Goal: Task Accomplishment & Management: Manage account settings

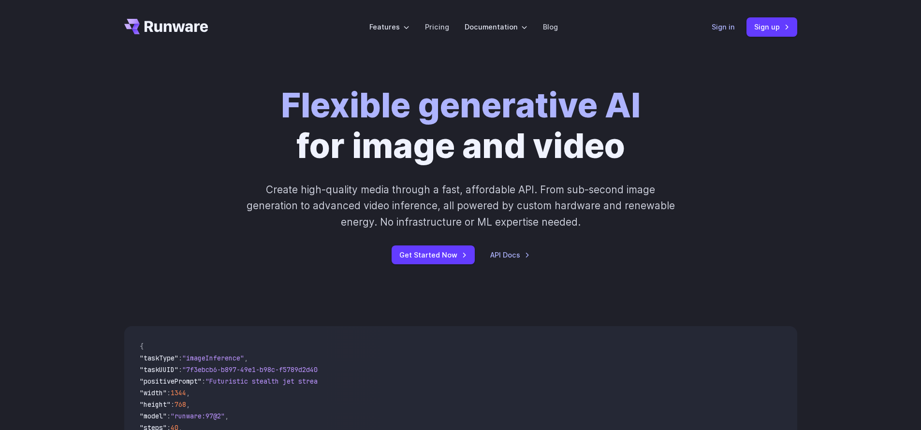
click at [730, 24] on link "Sign in" at bounding box center [722, 26] width 23 height 11
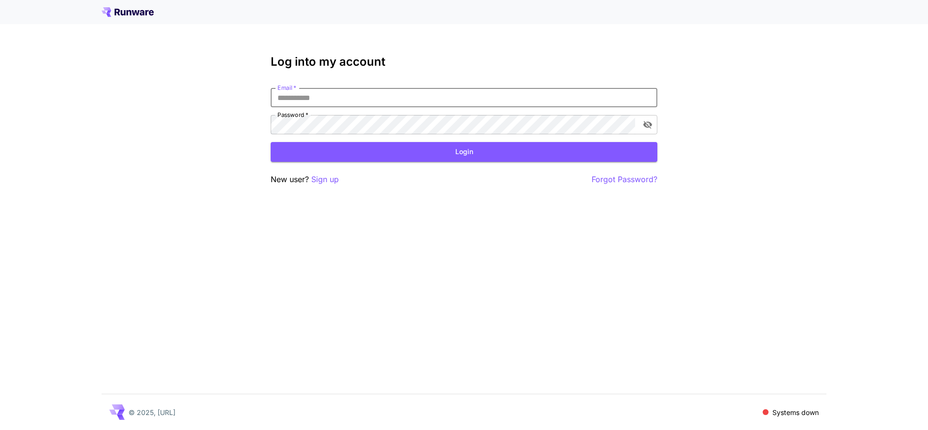
click at [432, 100] on input "Email   *" at bounding box center [464, 97] width 387 height 19
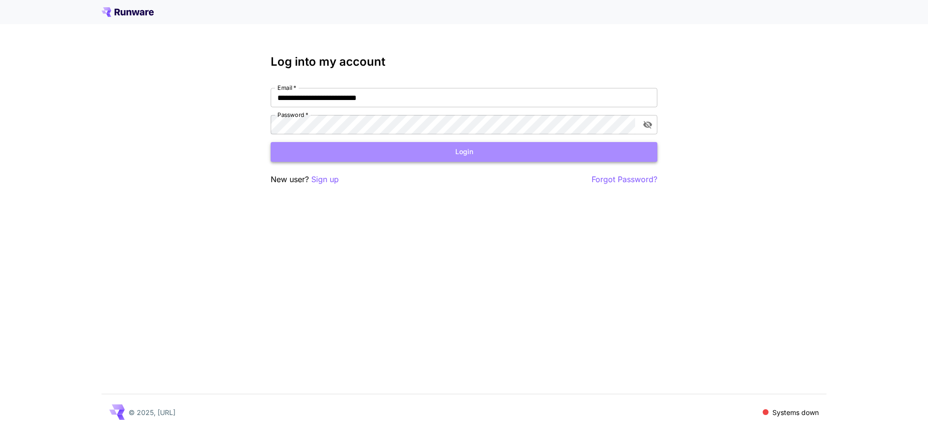
click at [431, 160] on button "Login" at bounding box center [464, 152] width 387 height 20
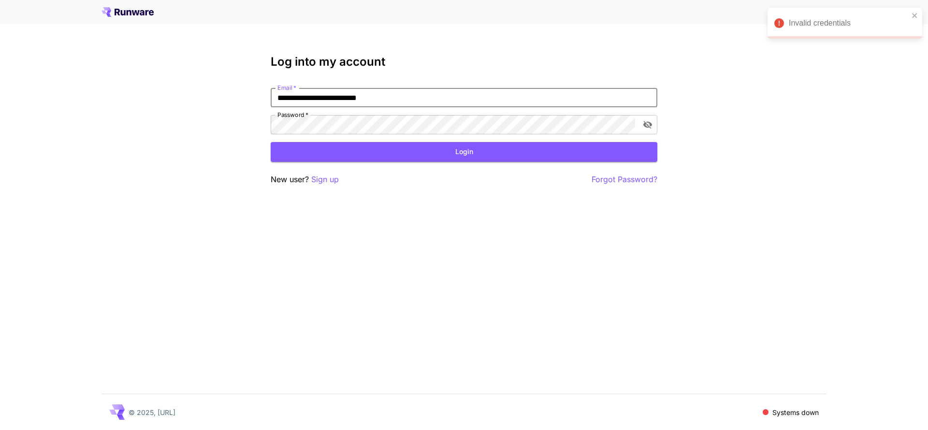
click at [403, 93] on input "**********" at bounding box center [464, 97] width 387 height 19
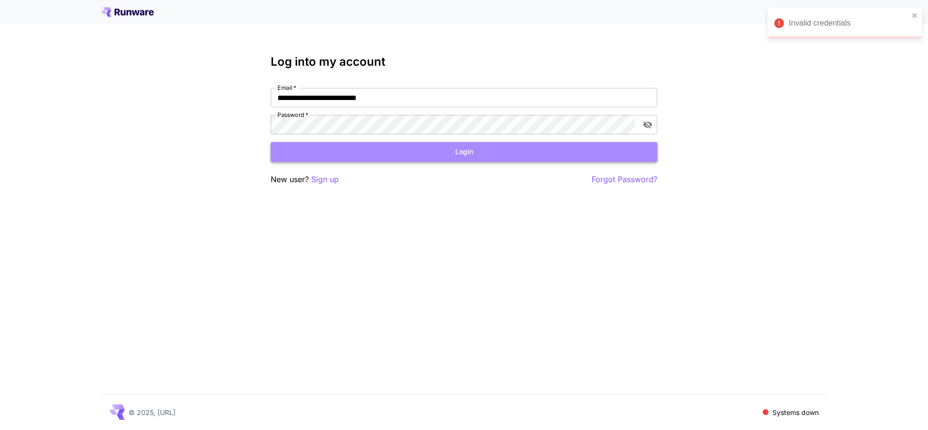
click at [422, 149] on button "Login" at bounding box center [464, 152] width 387 height 20
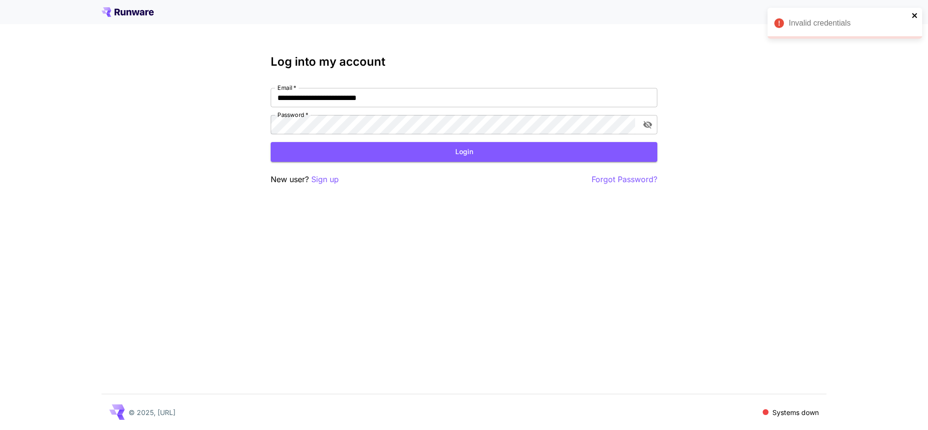
click at [915, 16] on icon "close" at bounding box center [914, 15] width 5 height 5
click at [777, 413] on p "Systems down" at bounding box center [795, 412] width 46 height 10
click at [471, 152] on button "Login" at bounding box center [464, 152] width 387 height 20
click at [649, 126] on icon "toggle password visibility" at bounding box center [648, 125] width 10 height 10
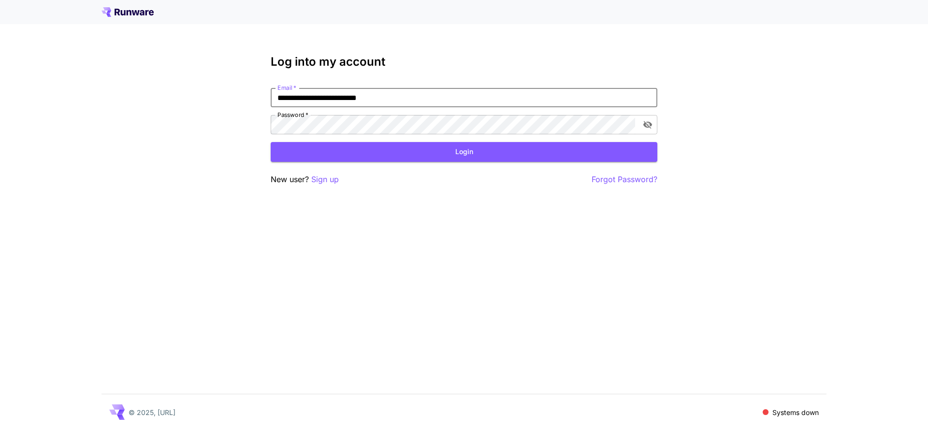
drag, startPoint x: 400, startPoint y: 100, endPoint x: 216, endPoint y: 85, distance: 184.2
click at [216, 85] on div "**********" at bounding box center [464, 215] width 928 height 430
paste input "email"
type input "**********"
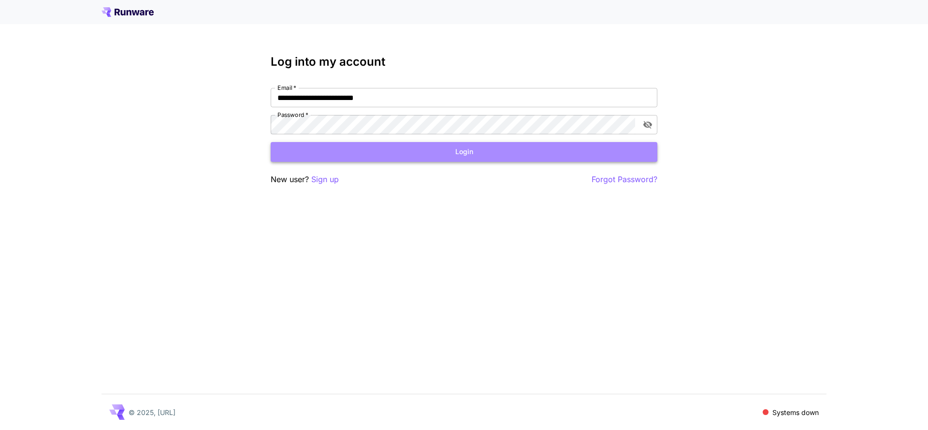
click at [426, 145] on button "Login" at bounding box center [464, 152] width 387 height 20
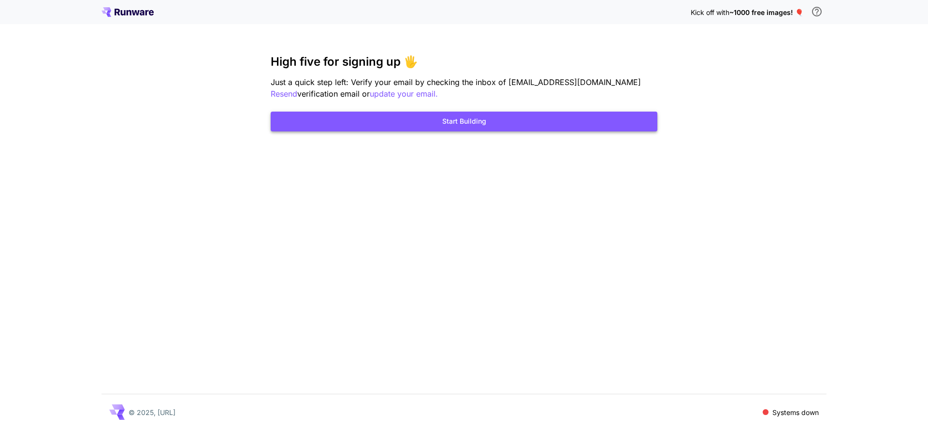
click at [517, 119] on button "Start Building" at bounding box center [464, 122] width 387 height 20
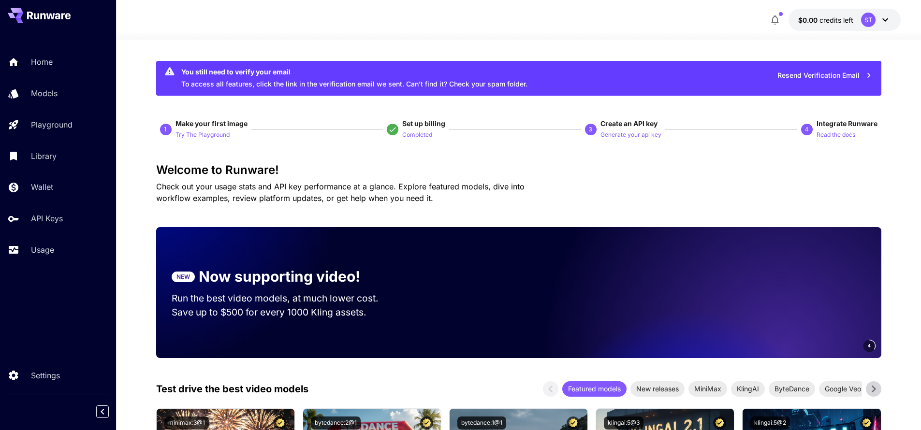
click at [888, 19] on icon at bounding box center [885, 20] width 12 height 12
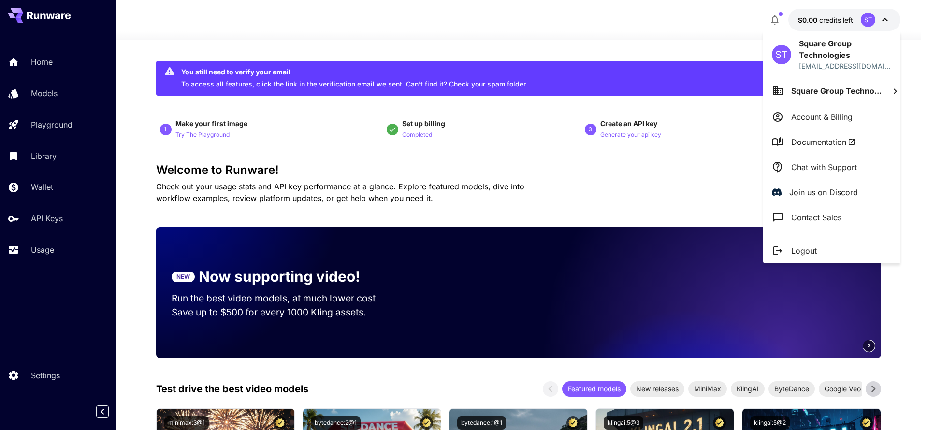
click at [706, 38] on div at bounding box center [464, 215] width 928 height 430
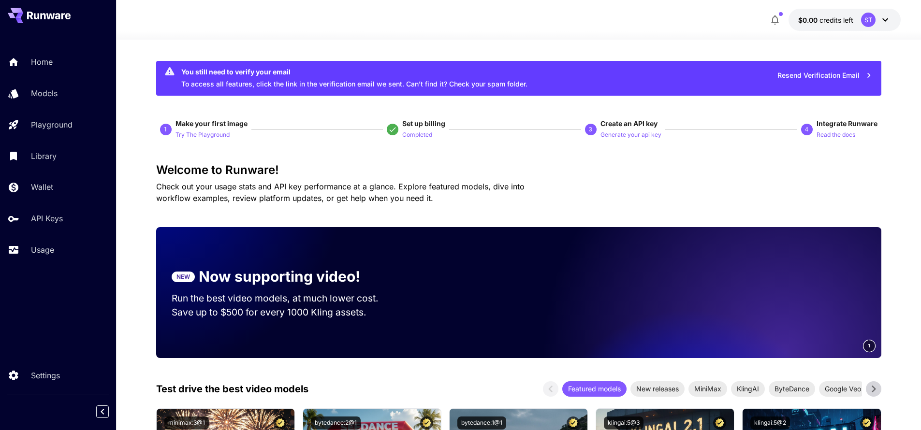
click at [884, 20] on icon at bounding box center [885, 19] width 6 height 3
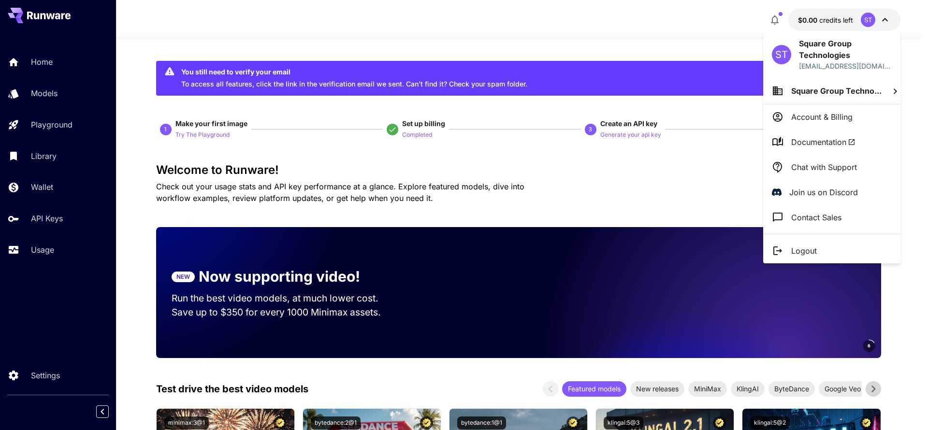
click at [690, 39] on div at bounding box center [464, 215] width 928 height 430
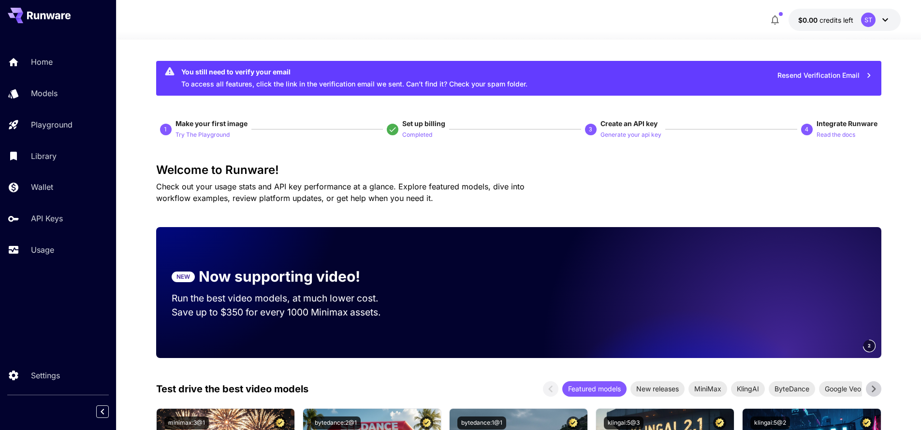
click at [709, 199] on div "Welcome to Runware! Check out your usage stats and API key performance at a gla…" at bounding box center [518, 183] width 725 height 41
click at [884, 23] on icon at bounding box center [885, 20] width 12 height 12
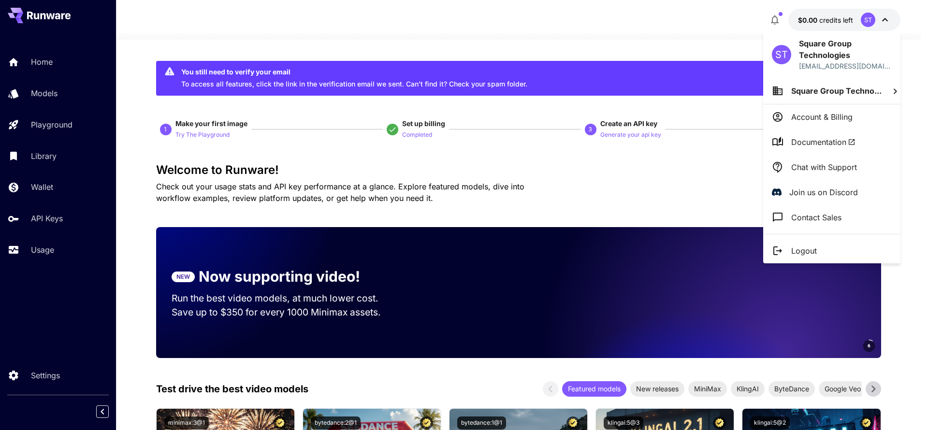
click at [644, 53] on div at bounding box center [464, 215] width 928 height 430
